Goal: Download file/media

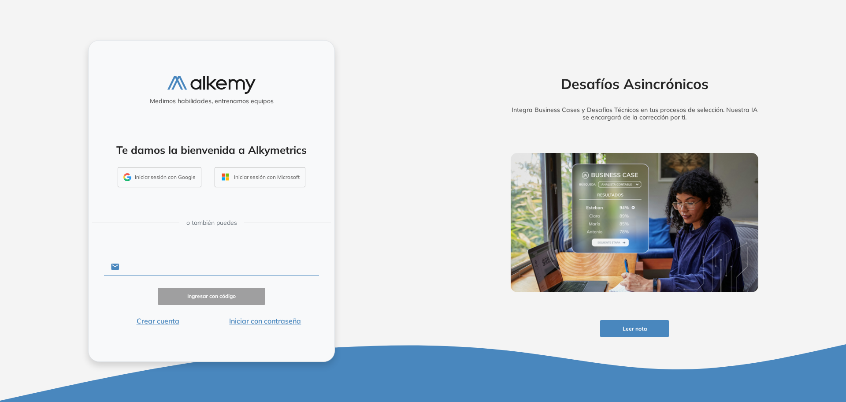
click at [195, 263] on input "text" at bounding box center [218, 266] width 199 height 17
type input "**********"
click at [206, 294] on button "Ingresar con código" at bounding box center [211, 296] width 107 height 17
click at [361, 259] on div "**********" at bounding box center [211, 201] width 423 height 402
click at [262, 177] on button "Iniciar sesión con Microsoft" at bounding box center [259, 177] width 91 height 20
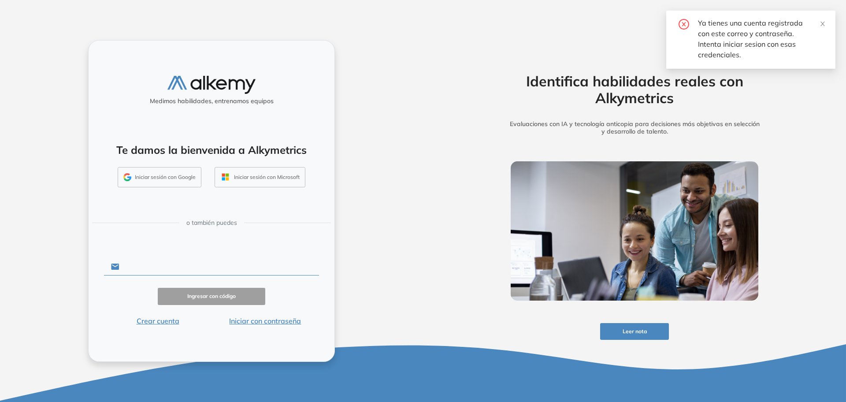
click at [164, 270] on input "text" at bounding box center [218, 266] width 199 height 17
click at [181, 264] on input "text" at bounding box center [218, 266] width 199 height 17
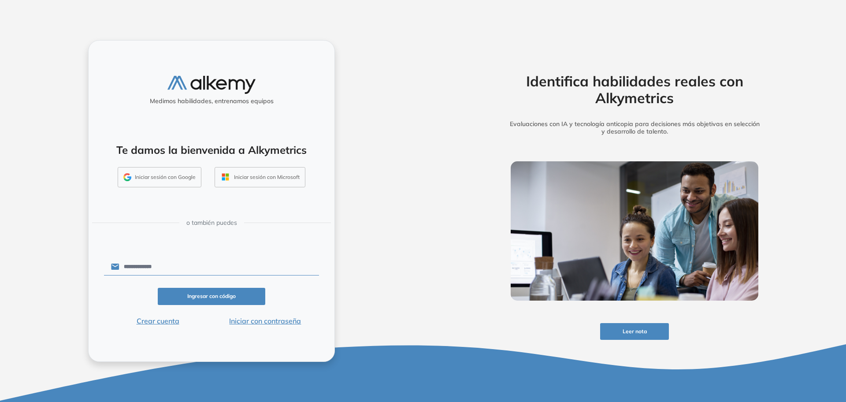
type input "**********"
click at [234, 323] on button "Iniciar con contraseña" at bounding box center [264, 320] width 107 height 11
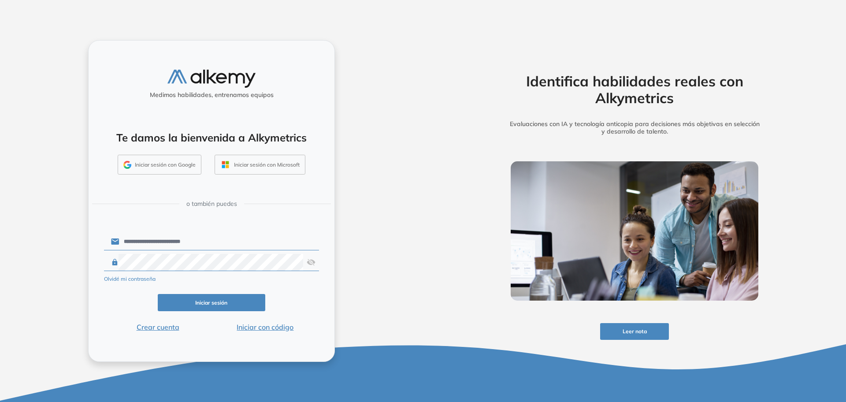
click at [212, 300] on button "Iniciar sesión" at bounding box center [211, 302] width 107 height 17
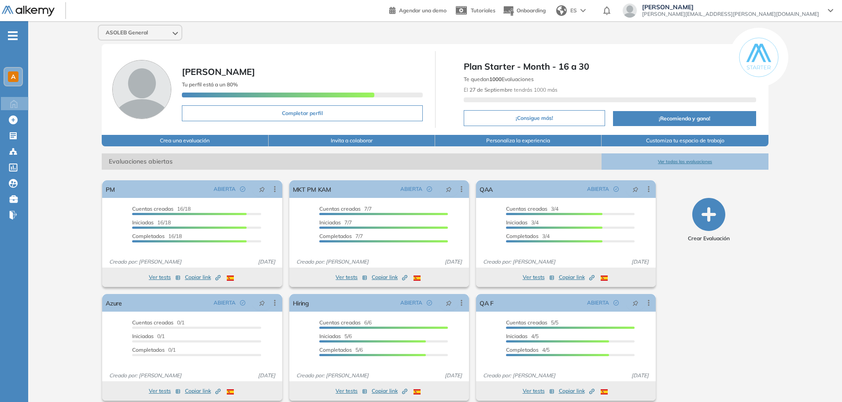
click at [88, 198] on div "ASOLEB General [PERSON_NAME] Tu perfil está a un 80% Completar perfil Plan Star…" at bounding box center [435, 216] width 814 height 390
click at [787, 288] on div "ASOLEB General [PERSON_NAME] Tu perfil está a un 80% Completar perfil Plan Star…" at bounding box center [435, 216] width 814 height 390
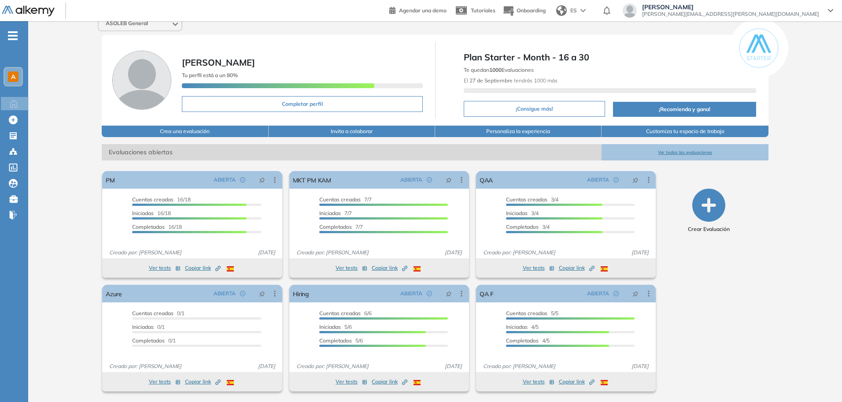
click at [694, 153] on button "Ver todas las evaluaciones" at bounding box center [685, 152] width 166 height 16
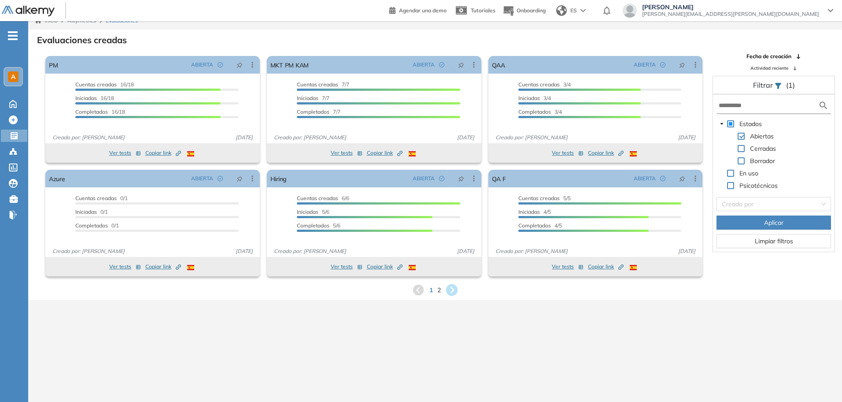
click at [454, 288] on icon at bounding box center [452, 290] width 12 height 12
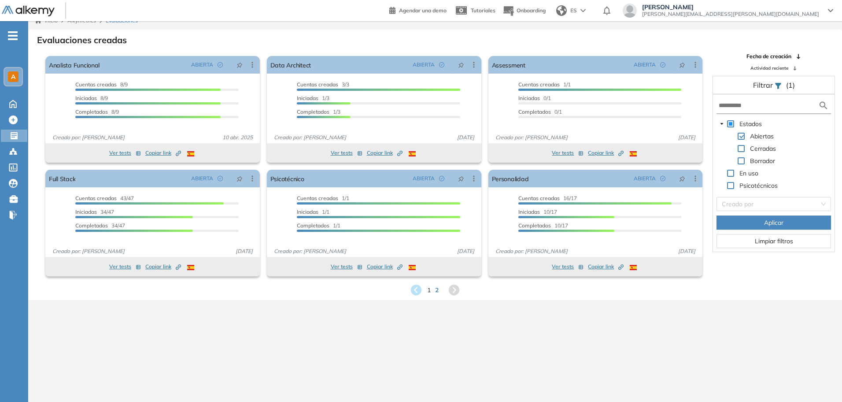
click at [742, 148] on span at bounding box center [741, 148] width 7 height 7
click at [742, 136] on span at bounding box center [741, 136] width 7 height 7
click at [777, 222] on span "Aplicar" at bounding box center [773, 223] width 19 height 10
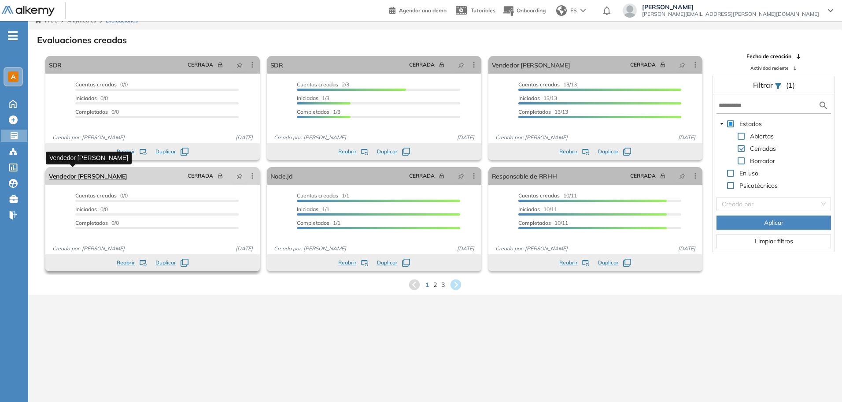
click at [71, 173] on link "Vendedor [PERSON_NAME]" at bounding box center [88, 176] width 78 height 18
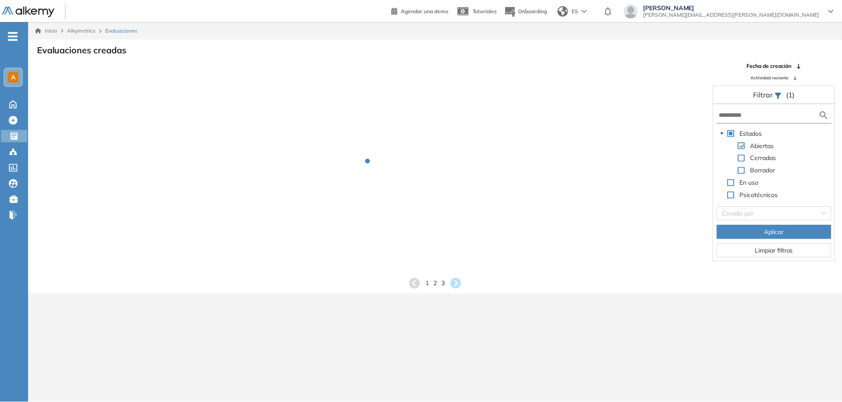
scroll to position [9, 0]
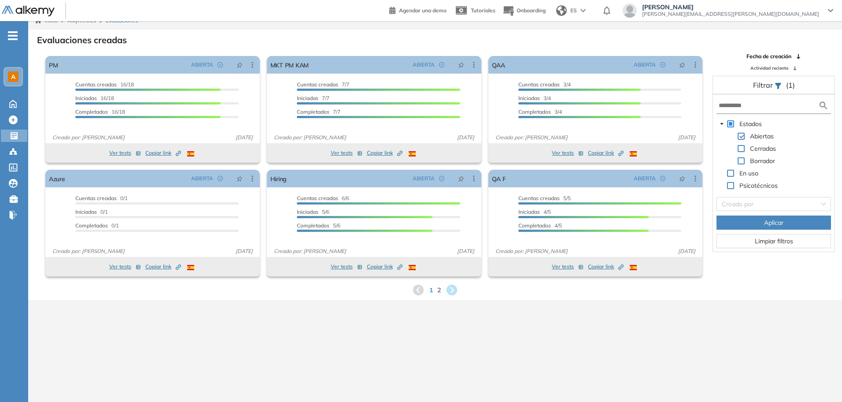
click at [740, 145] on span at bounding box center [741, 148] width 7 height 7
click at [745, 134] on span at bounding box center [741, 136] width 7 height 7
click at [771, 220] on span "Aplicar" at bounding box center [773, 223] width 19 height 10
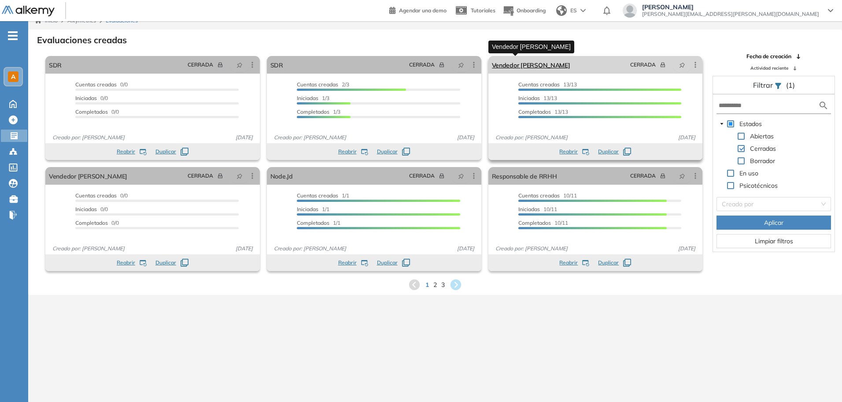
click at [517, 67] on link "Vendedor [PERSON_NAME]" at bounding box center [531, 65] width 78 height 18
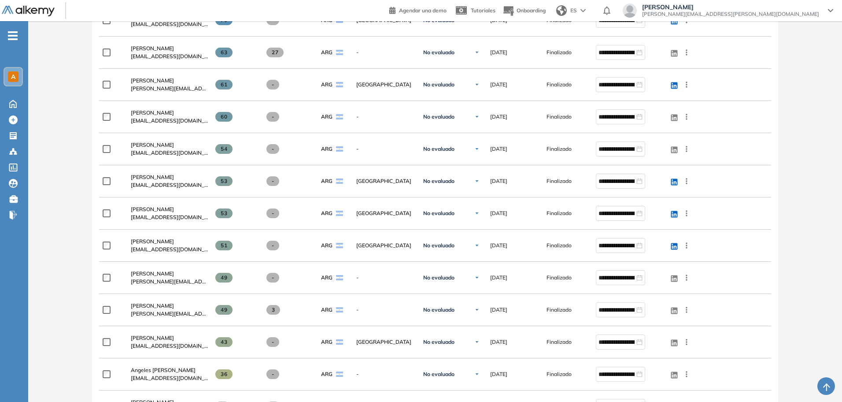
scroll to position [330, 0]
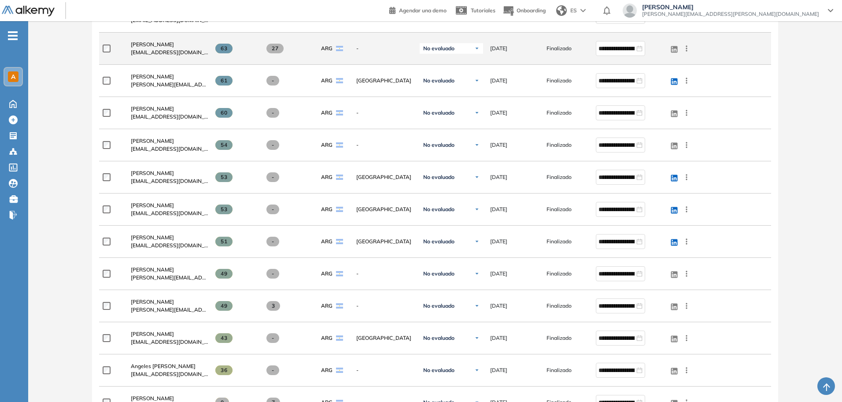
click at [167, 40] on div "[PERSON_NAME] [PERSON_NAME][EMAIL_ADDRESS][DOMAIN_NAME]" at bounding box center [166, 48] width 85 height 30
click at [174, 44] on span "[PERSON_NAME]" at bounding box center [152, 44] width 43 height 7
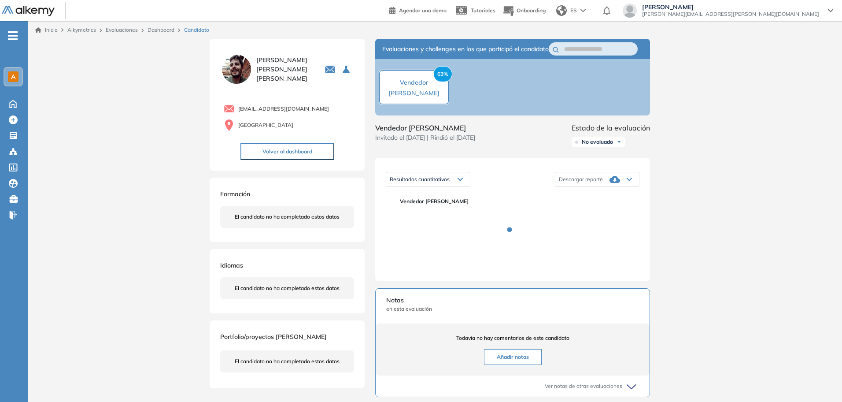
click at [176, 225] on div "Inicio Alkymetrics Evaluaciones Dashboard Candidato Duración : 00:00:00 Cantida…" at bounding box center [435, 299] width 814 height 557
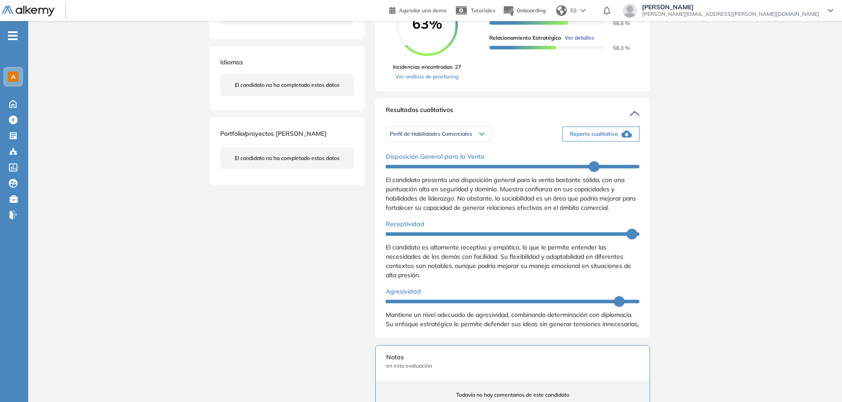
scroll to position [181, 0]
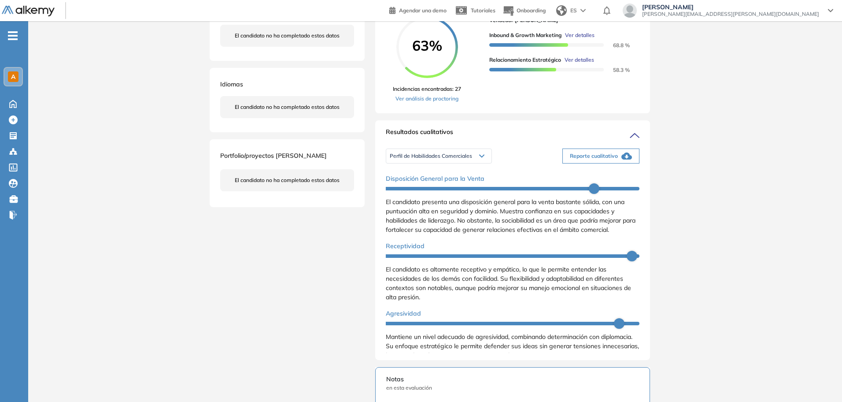
click at [714, 194] on div "Inicio Alkymetrics Evaluaciones Dashboard Candidato Duración : 00:00:00 Cantida…" at bounding box center [435, 248] width 814 height 817
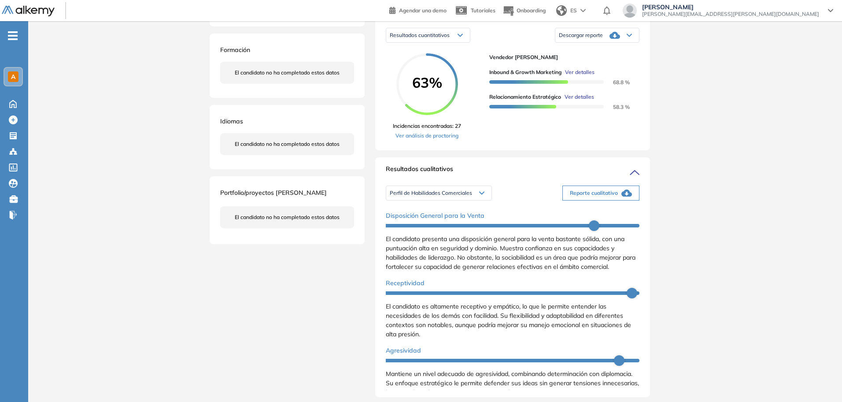
scroll to position [137, 0]
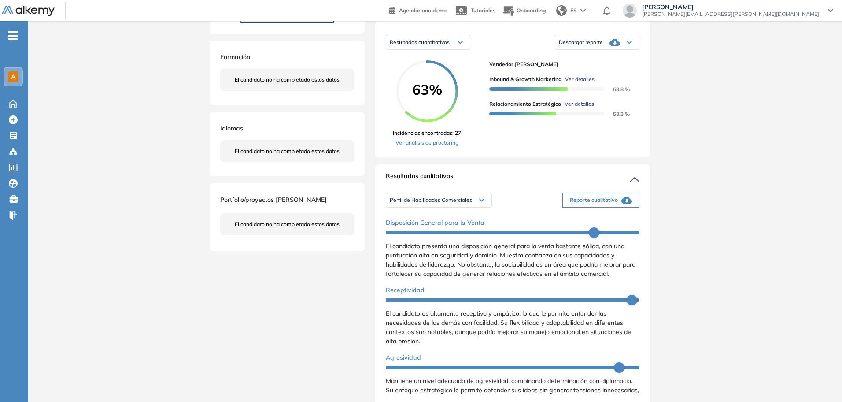
click at [602, 46] on span "Descargar reporte" at bounding box center [581, 42] width 44 height 7
click at [622, 67] on li "Descargar informe completo" at bounding box center [591, 62] width 65 height 9
click at [599, 204] on span "Reporte cualitativo" at bounding box center [594, 200] width 48 height 8
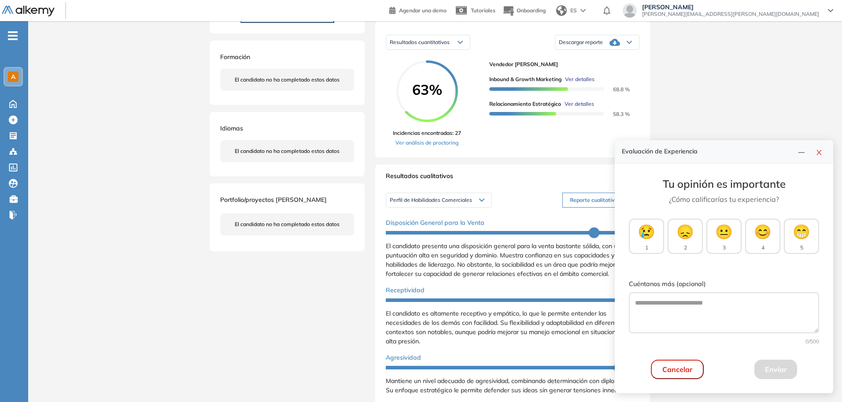
click at [716, 73] on div "Inicio Alkymetrics Evaluaciones Dashboard Candidato Duración : 00:00:00 Cantida…" at bounding box center [435, 292] width 814 height 817
click at [819, 153] on icon "close" at bounding box center [819, 152] width 7 height 7
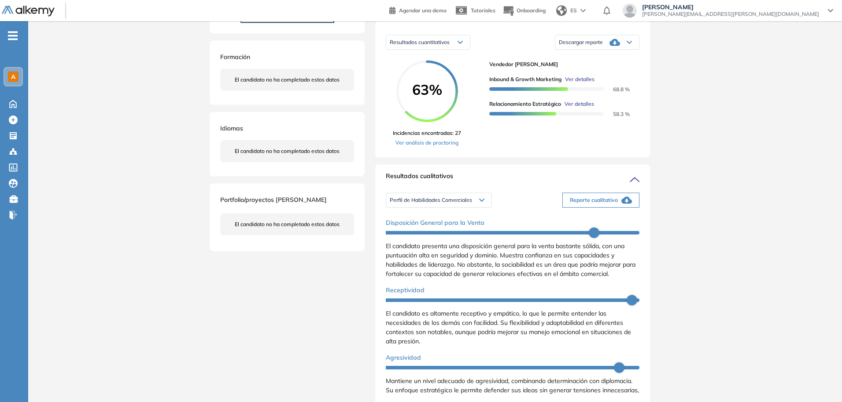
click at [747, 181] on div "Inicio Alkymetrics Evaluaciones Dashboard Candidato Duración : 00:00:00 Cantida…" at bounding box center [435, 292] width 814 height 817
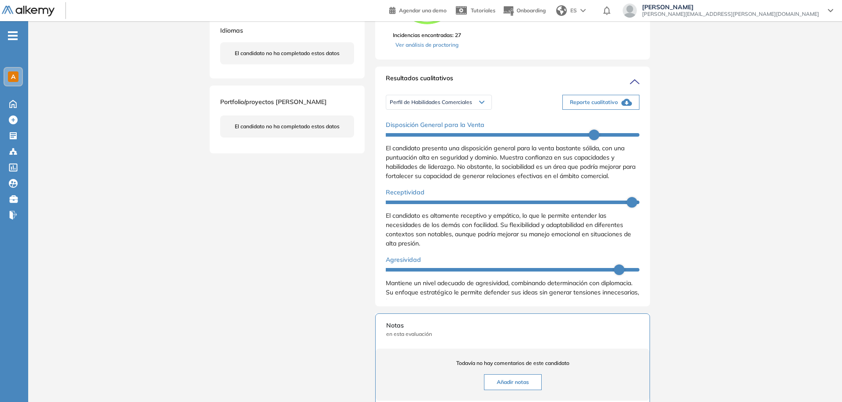
scroll to position [225, 0]
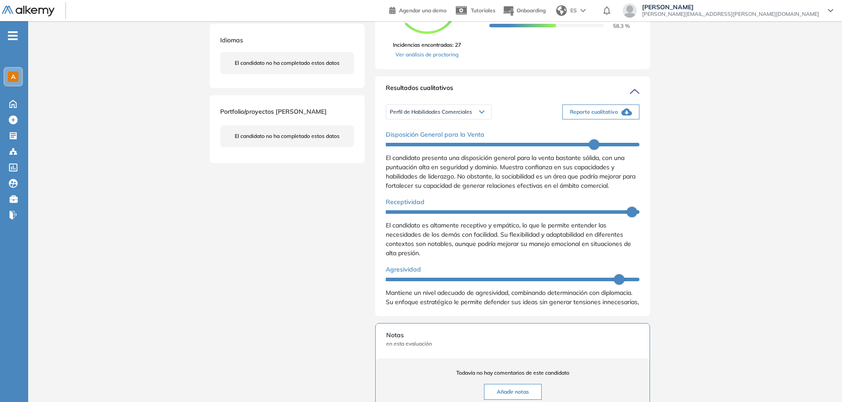
click at [439, 115] on span "Perfil de Habilidades Comerciales" at bounding box center [431, 111] width 82 height 7
click at [424, 152] on li "Personalidad - MBTI" at bounding box center [413, 148] width 46 height 9
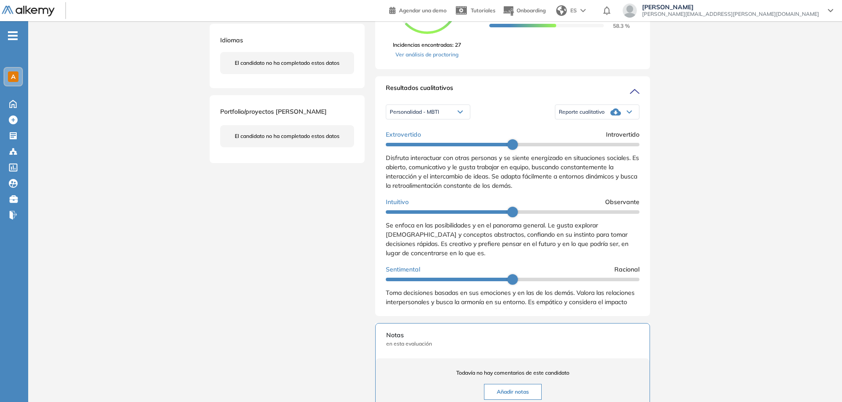
click at [598, 115] on span "Reporte cualitativo" at bounding box center [582, 111] width 46 height 7
click at [594, 152] on li "Reporte sin Afinidad AI" at bounding box center [585, 148] width 52 height 9
click at [686, 144] on div "Inicio Alkymetrics Evaluaciones Dashboard Candidato Duración : 00:00:00 Cantida…" at bounding box center [435, 204] width 814 height 817
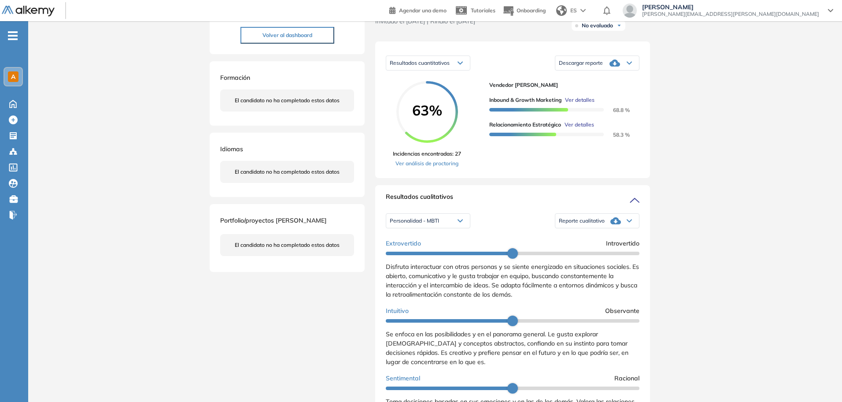
scroll to position [115, 0]
